Goal: Task Accomplishment & Management: Manage account settings

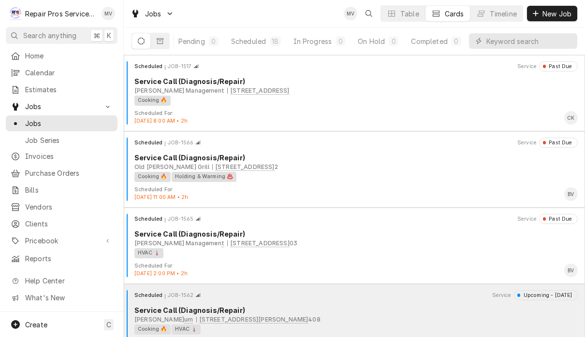
scroll to position [0, 60]
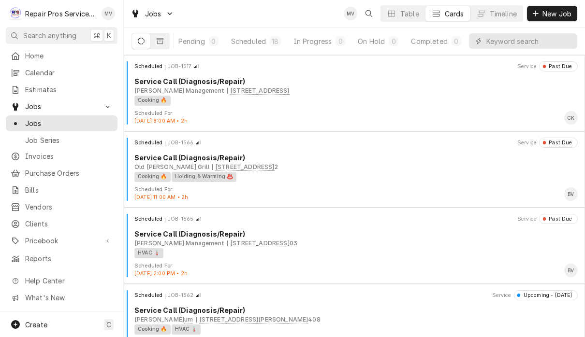
scroll to position [0, 60]
click at [49, 156] on span "Invoices" at bounding box center [69, 156] width 88 height 10
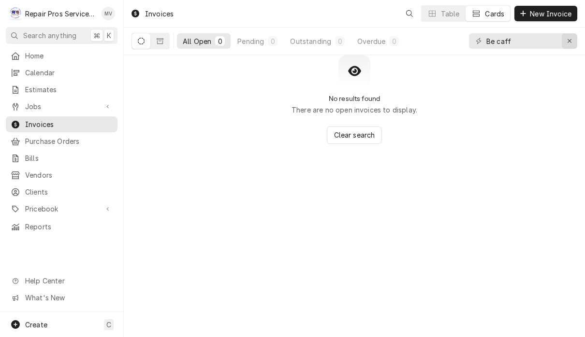
click at [570, 42] on icon "Erase input" at bounding box center [569, 41] width 5 height 7
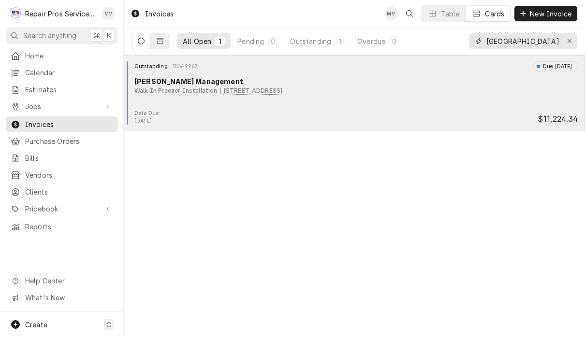
type input "[GEOGRAPHIC_DATA]"
click at [361, 117] on div "Date Due: [DATE] $11,224.34" at bounding box center [354, 117] width 453 height 15
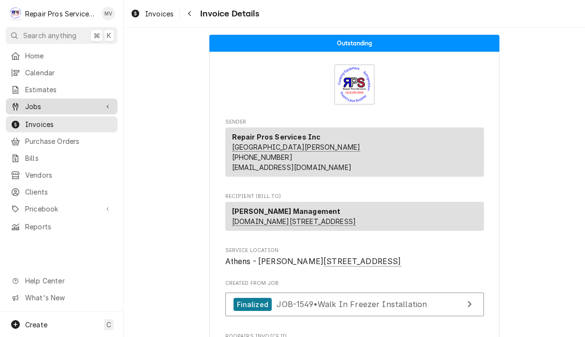
click at [44, 105] on span "Jobs" at bounding box center [61, 107] width 73 height 10
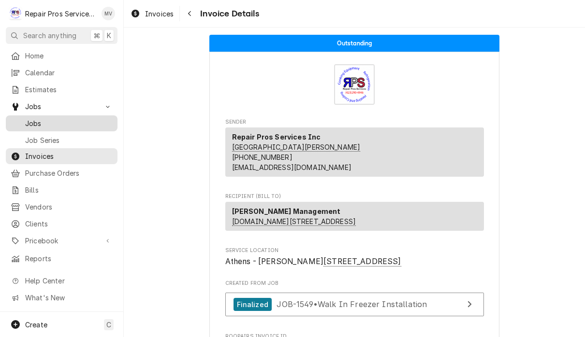
click at [45, 122] on span "Jobs" at bounding box center [69, 123] width 88 height 10
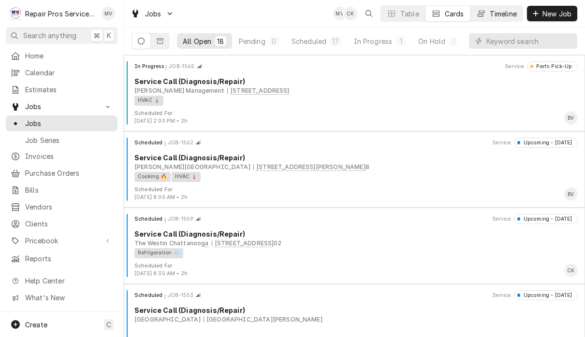
click at [497, 14] on div "Timeline" at bounding box center [503, 14] width 27 height 10
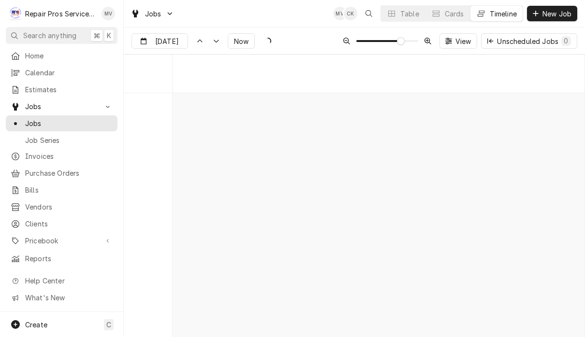
scroll to position [5222, 0]
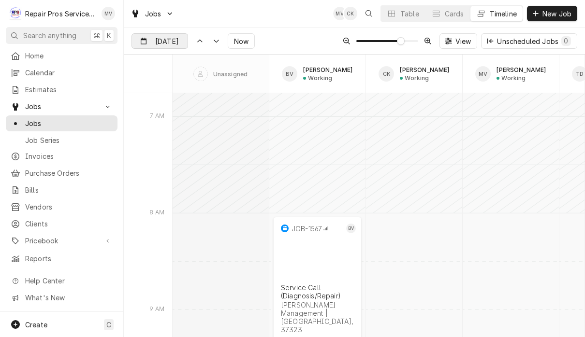
click at [157, 45] on input "Sep 19" at bounding box center [153, 43] width 42 height 19
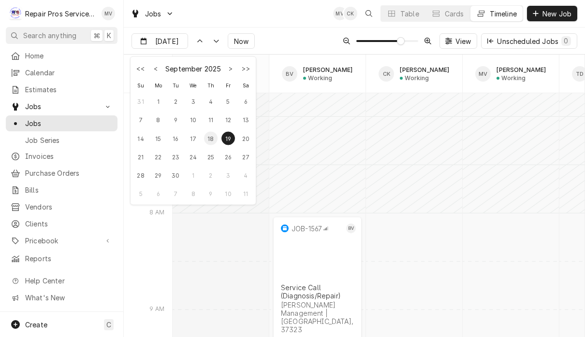
click at [211, 142] on div "18" at bounding box center [211, 139] width 14 height 14
type input "[DATE]"
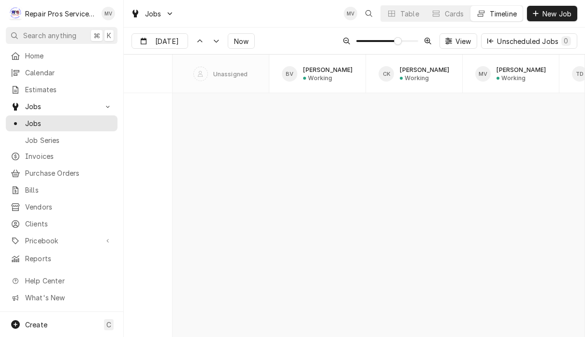
scroll to position [5266, 0]
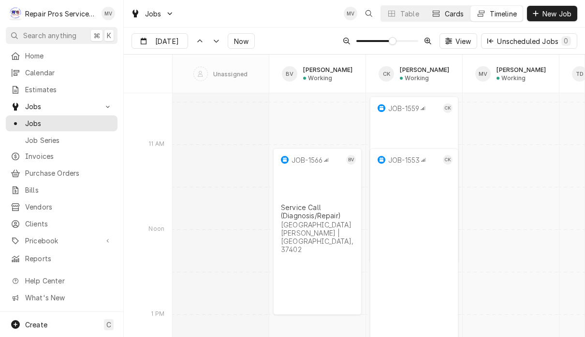
click at [450, 12] on div "Cards" at bounding box center [454, 14] width 19 height 10
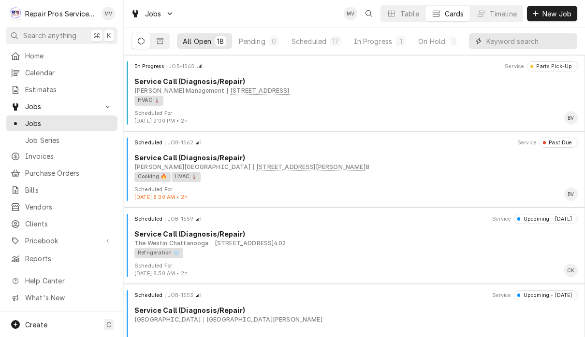
click at [537, 42] on input "Dynamic Content Wrapper" at bounding box center [529, 40] width 86 height 15
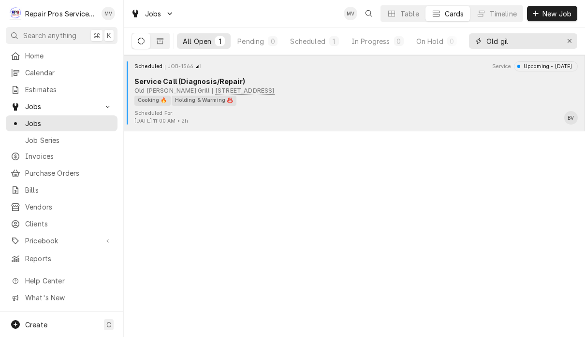
type input "Old gil"
click at [424, 104] on div "Cooking 🔥 Holding & Warming ♨️" at bounding box center [352, 101] width 437 height 10
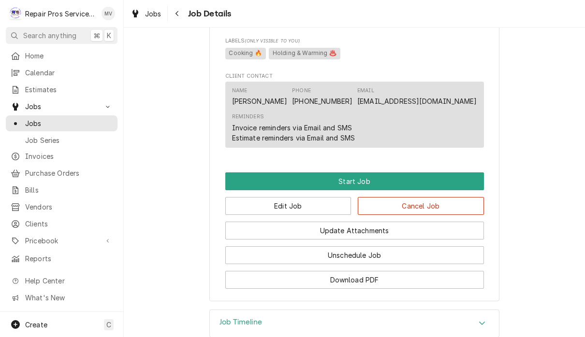
scroll to position [524, 0]
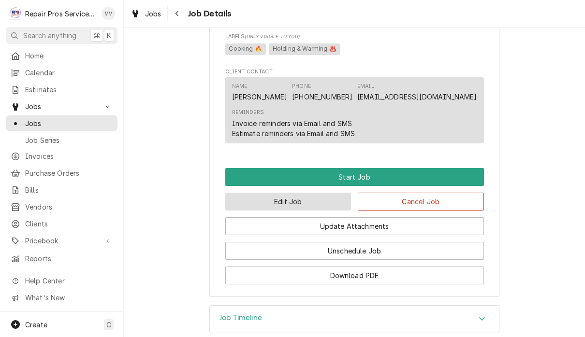
click at [322, 211] on button "Edit Job" at bounding box center [288, 202] width 126 height 18
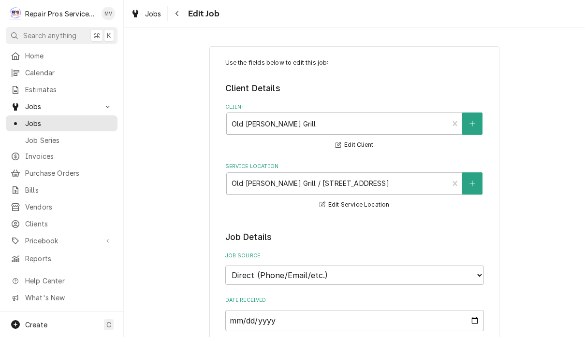
type textarea "x"
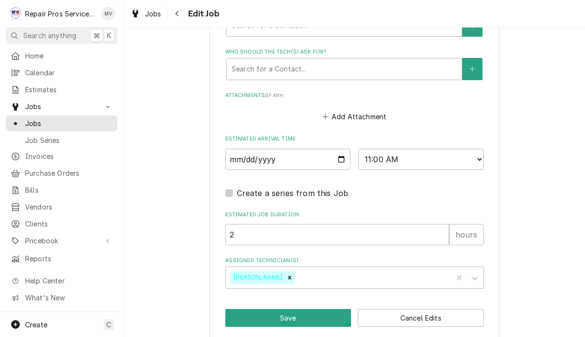
click at [375, 149] on select "AM / PM 6:00 AM 6:15 AM 6:30 AM 6:45 AM 7:00 AM 7:15 AM 7:30 AM 7:45 AM 8:00 AM…" at bounding box center [421, 159] width 126 height 21
select select "09:00:00"
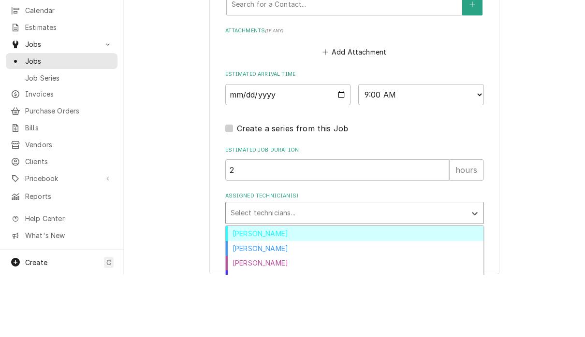
scroll to position [0, 0]
click at [268, 304] on div "[PERSON_NAME]" at bounding box center [355, 311] width 258 height 15
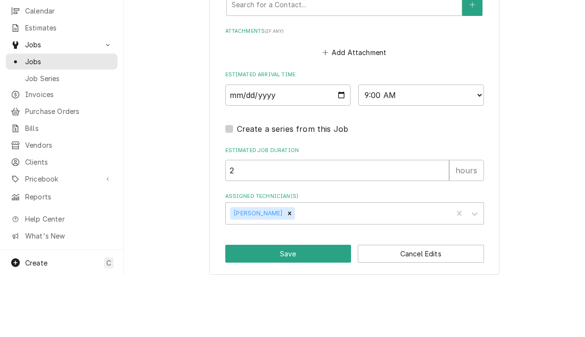
scroll to position [718, 0]
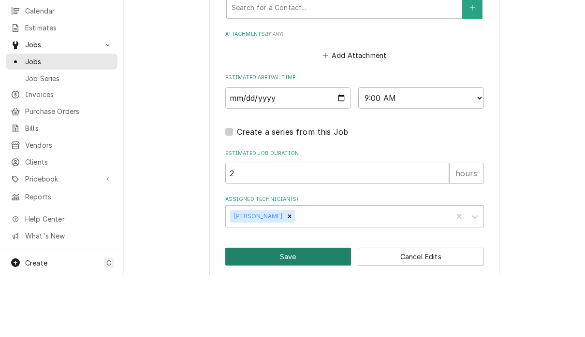
click at [307, 310] on button "Save" at bounding box center [288, 319] width 126 height 18
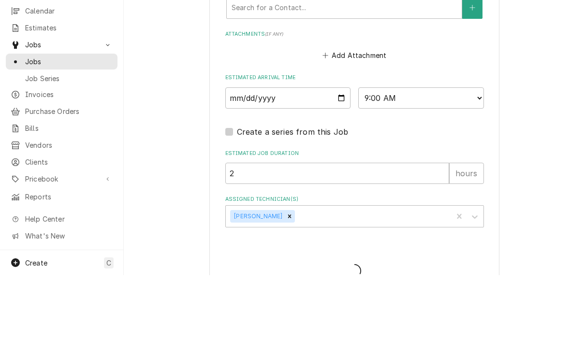
type textarea "x"
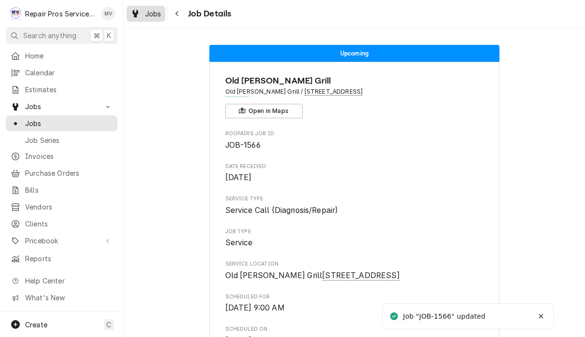
click at [150, 17] on span "Jobs" at bounding box center [153, 14] width 16 height 10
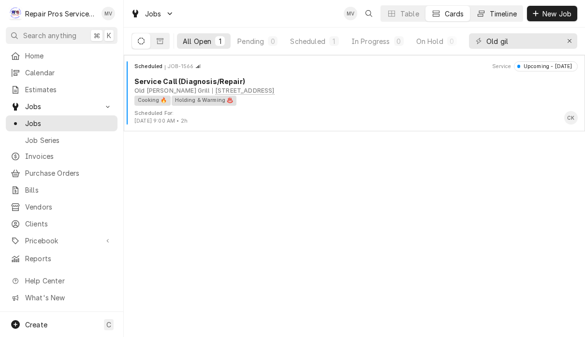
click at [503, 16] on div "Timeline" at bounding box center [503, 14] width 27 height 10
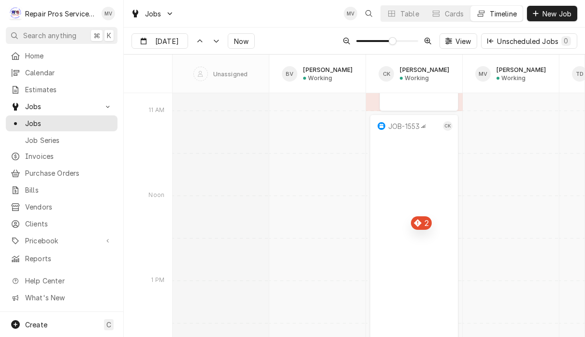
scroll to position [5288, 0]
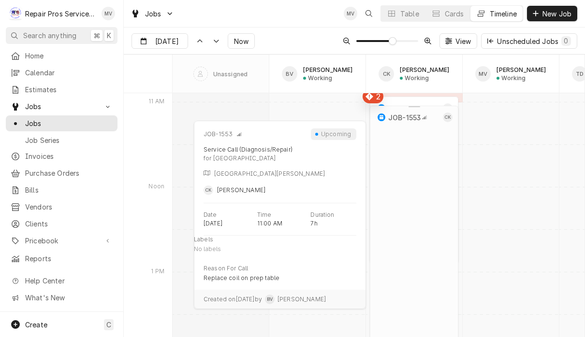
click at [338, 159] on div "for [GEOGRAPHIC_DATA]" at bounding box center [280, 159] width 153 height 8
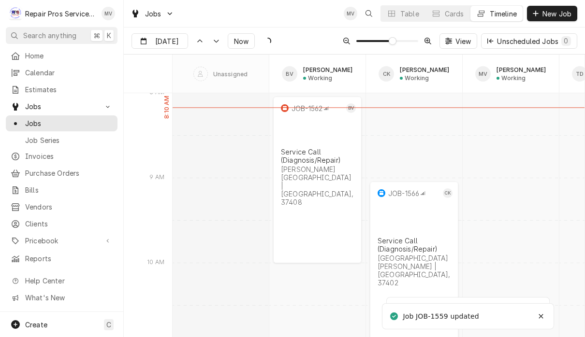
scroll to position [5030, 0]
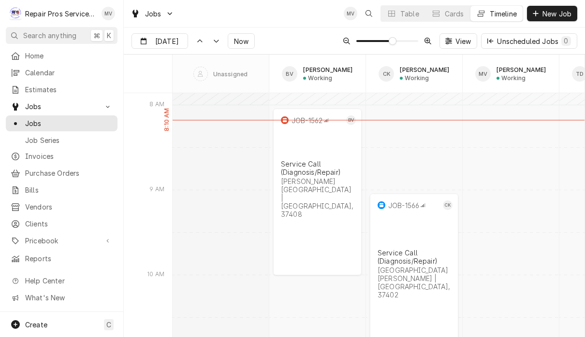
click at [452, 8] on button "Cards" at bounding box center [447, 13] width 44 height 15
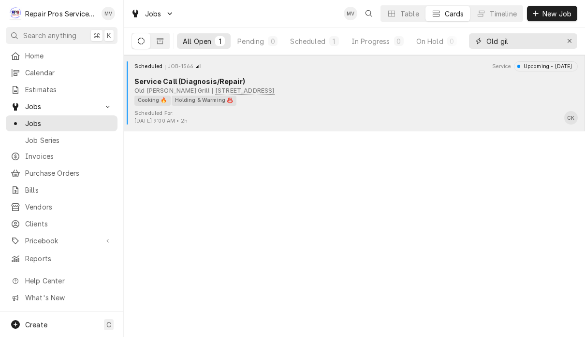
click at [564, 44] on button "Erase input" at bounding box center [569, 40] width 15 height 15
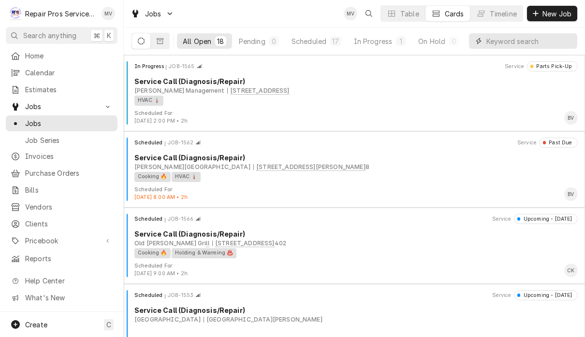
click at [503, 37] on input "Dynamic Content Wrapper" at bounding box center [529, 40] width 86 height 15
type input "Fin"
